Goal: Transaction & Acquisition: Purchase product/service

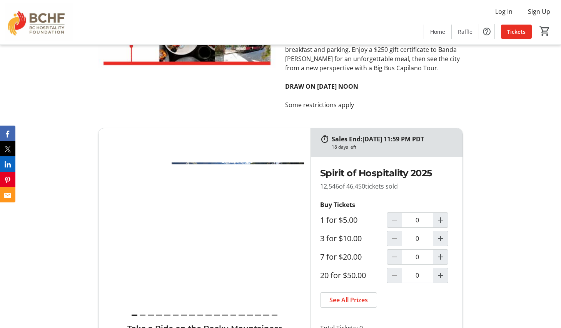
scroll to position [3381, 0]
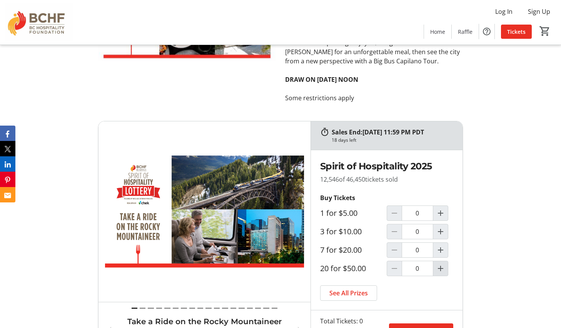
click at [440, 264] on mat-icon "Increment by one" at bounding box center [440, 268] width 9 height 9
click at [441, 264] on mat-icon "Increment by one" at bounding box center [440, 268] width 9 height 9
type input "2"
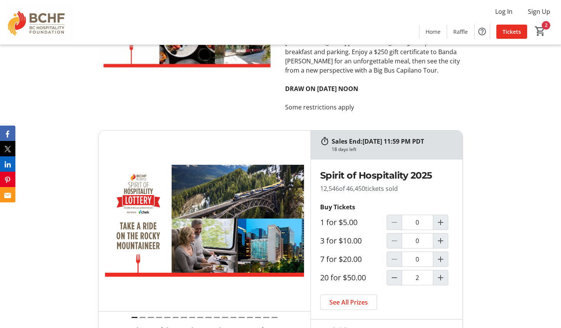
scroll to position [3372, 0]
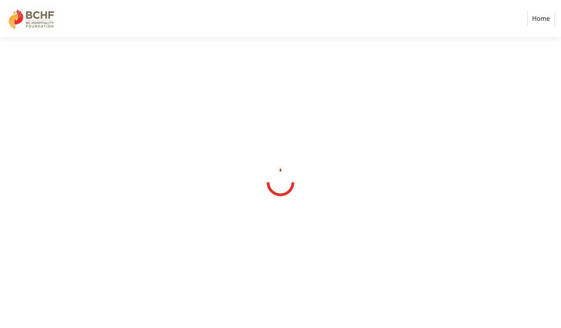
select select "CA"
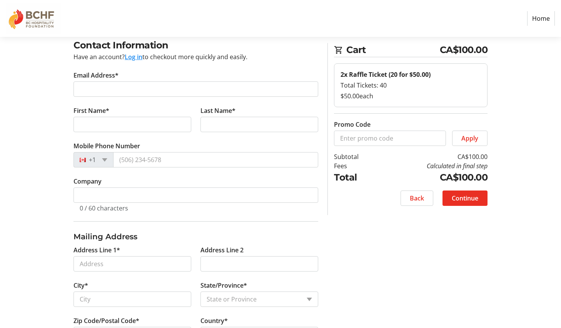
scroll to position [22, 0]
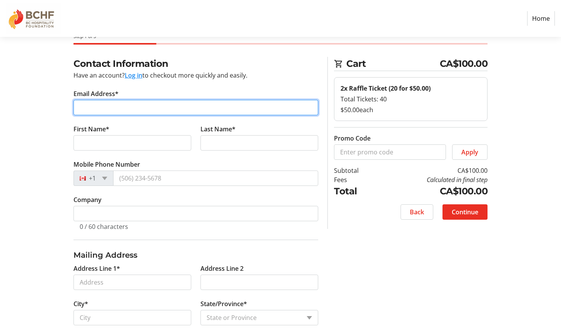
click at [164, 112] on input "Email Address*" at bounding box center [195, 107] width 245 height 15
type input "[EMAIL_ADDRESS][PERSON_NAME][DOMAIN_NAME]"
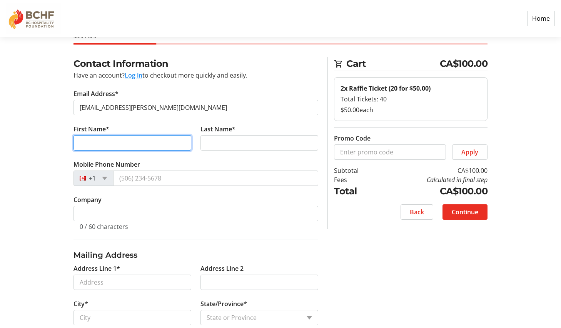
type input "Mark"
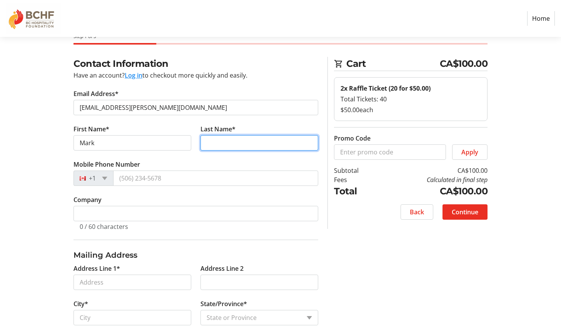
type input "[PERSON_NAME]"
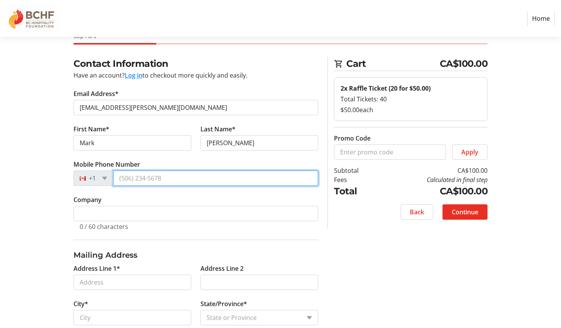
type input "[PHONE_NUMBER]"
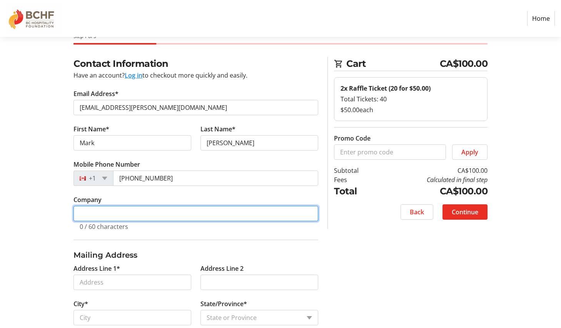
type input "Plain Langauge Media"
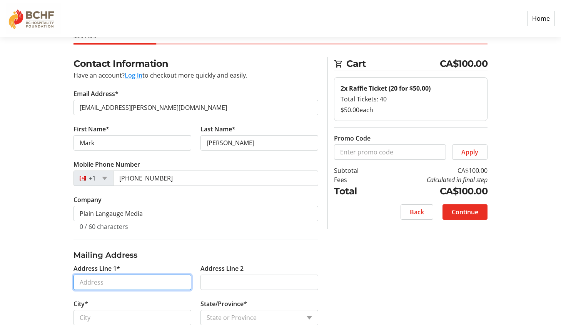
type input "[STREET_ADDRESS]"
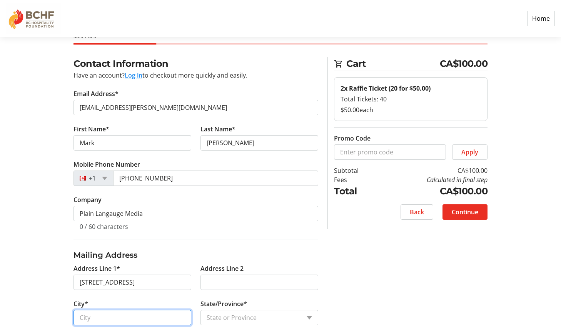
type input "Summerland"
select select "BC"
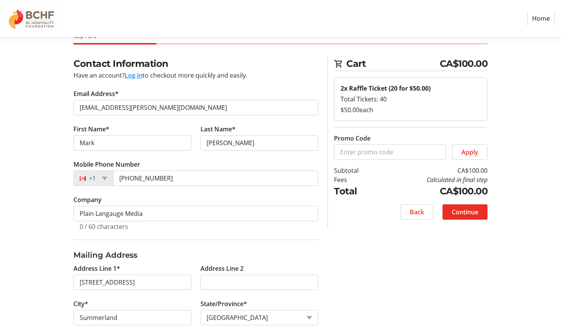
type input "V0H1Z6"
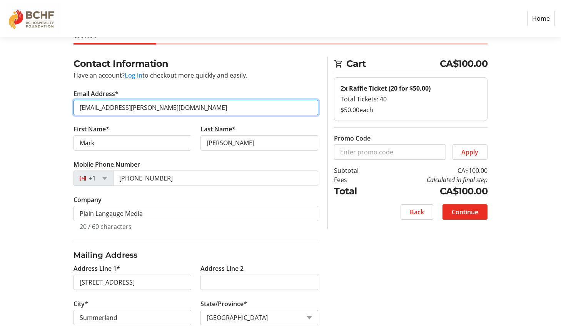
type input "[PHONE_NUMBER]"
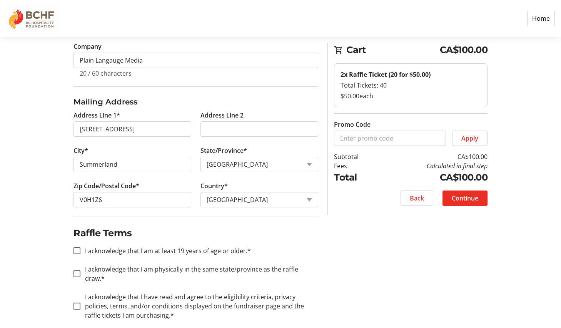
scroll to position [177, 0]
click at [76, 250] on input "I acknowledge that I am at least 19 years of age or older.*" at bounding box center [76, 250] width 7 height 7
checkbox input "true"
click at [78, 270] on input "I acknowledge that I am physically in the same state/province as the raffle dra…" at bounding box center [76, 273] width 7 height 7
checkbox input "true"
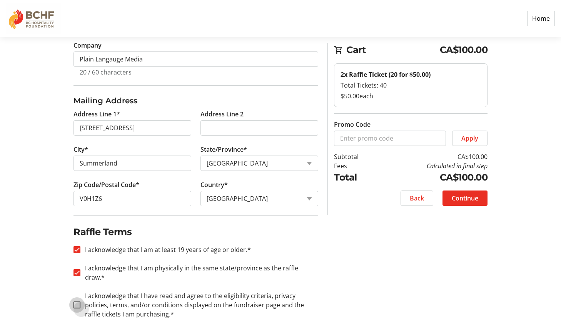
click at [80, 302] on input "I acknowledge that I have read and agree to the eligibility criteria, privacy p…" at bounding box center [76, 305] width 7 height 7
checkbox input "true"
click at [460, 198] on span "Continue" at bounding box center [465, 198] width 27 height 9
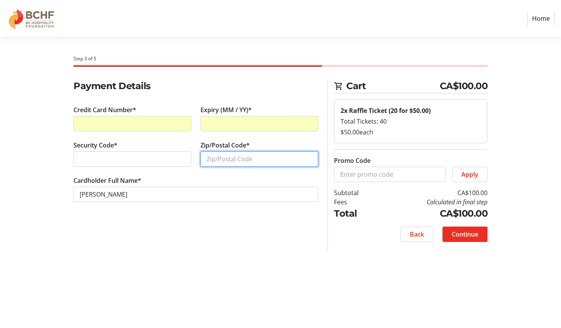
click at [226, 163] on input "Zip/Postal Code*" at bounding box center [259, 159] width 118 height 15
type input "06320"
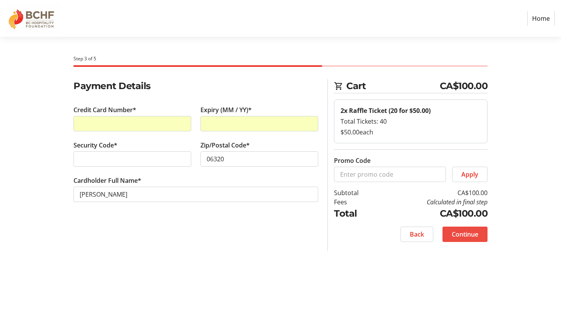
click at [461, 235] on span "Continue" at bounding box center [465, 234] width 27 height 9
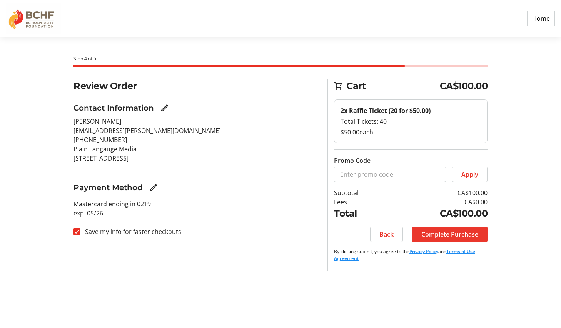
click at [448, 237] on span "Complete Purchase" at bounding box center [449, 234] width 57 height 9
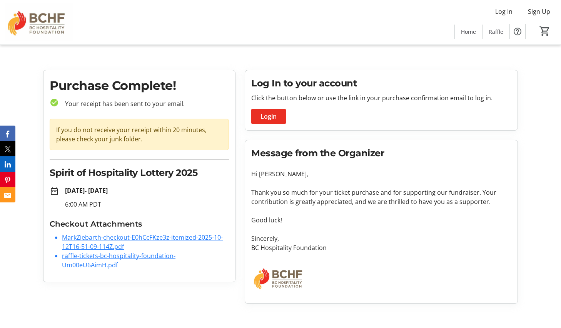
click at [87, 239] on link "MarkZiebarth-checkout-E0hCcFKze3z-itemized-2025-10-12T16-51-09-114Z.pdf" at bounding box center [142, 242] width 161 height 18
click at [92, 257] on link "raffle-tickets-bc-hospitality-foundation-Um00eU6AimH.pdf" at bounding box center [118, 261] width 113 height 18
